Goal: Task Accomplishment & Management: Manage account settings

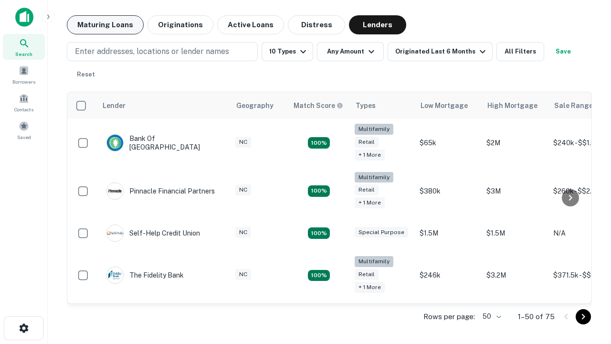
click at [105, 25] on button "Maturing Loans" at bounding box center [105, 24] width 77 height 19
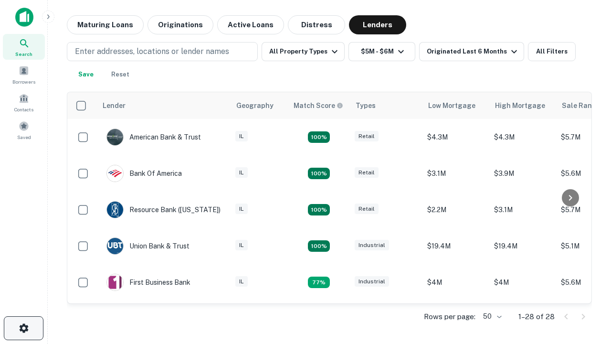
click at [23, 328] on icon "button" at bounding box center [23, 327] width 11 height 11
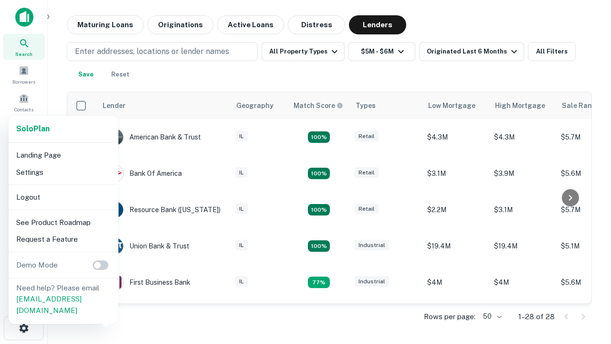
click at [63, 197] on li "Logout" at bounding box center [63, 196] width 102 height 17
